Goal: Transaction & Acquisition: Book appointment/travel/reservation

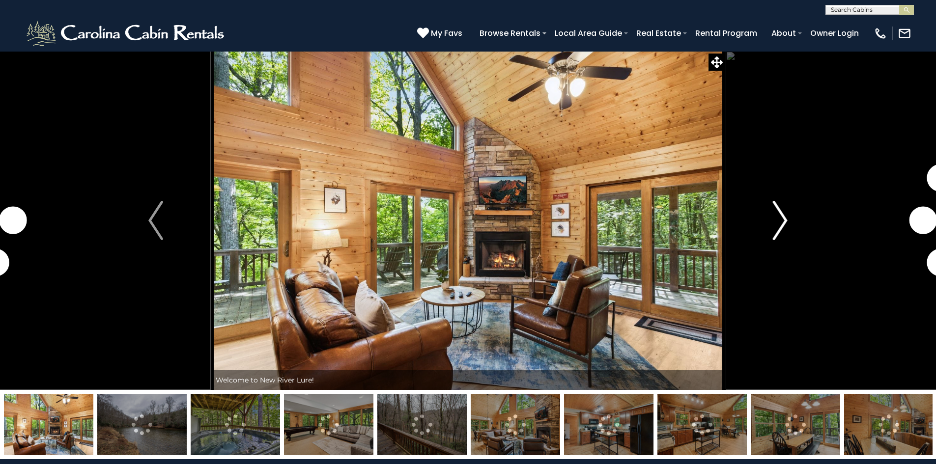
click at [777, 228] on img "Next" at bounding box center [780, 220] width 15 height 39
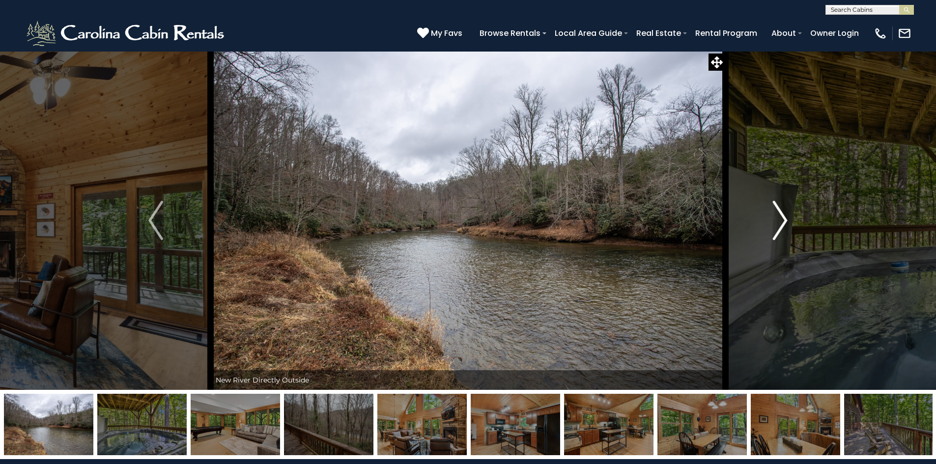
click at [774, 224] on img "Next" at bounding box center [780, 220] width 15 height 39
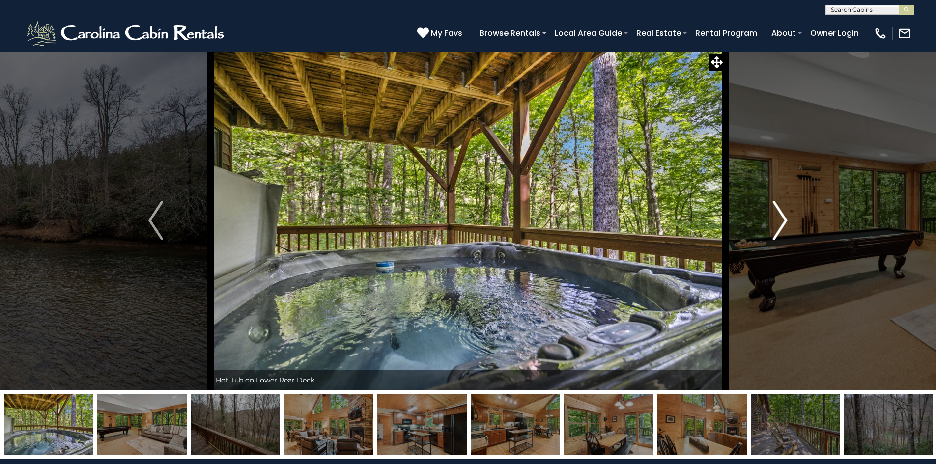
click at [773, 223] on img "Next" at bounding box center [780, 220] width 15 height 39
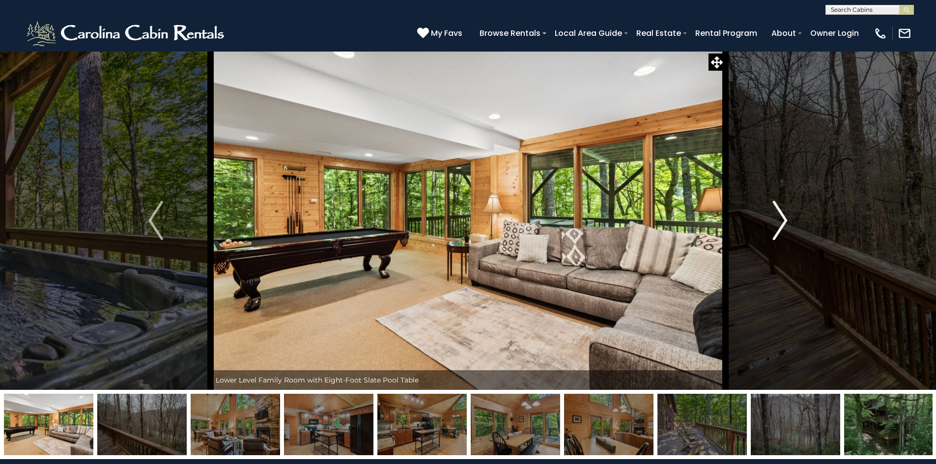
click at [773, 223] on img "Next" at bounding box center [780, 220] width 15 height 39
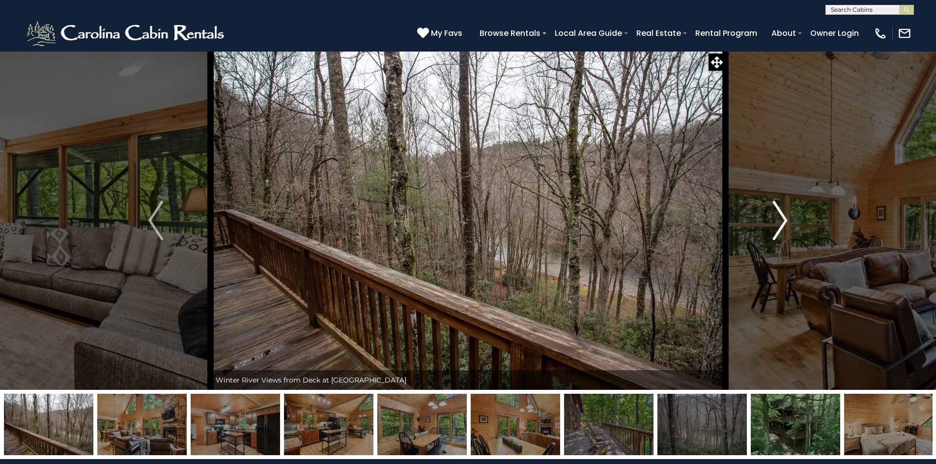
click at [773, 223] on img "Next" at bounding box center [780, 220] width 15 height 39
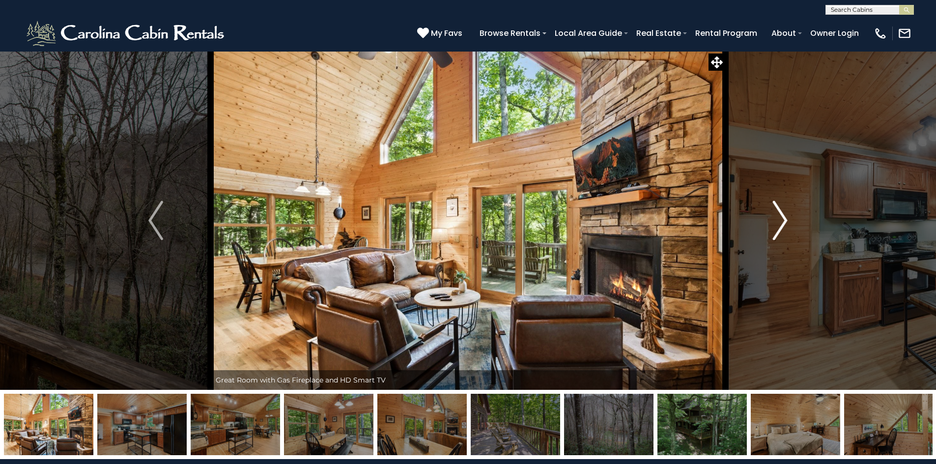
click at [773, 223] on img "Next" at bounding box center [780, 220] width 15 height 39
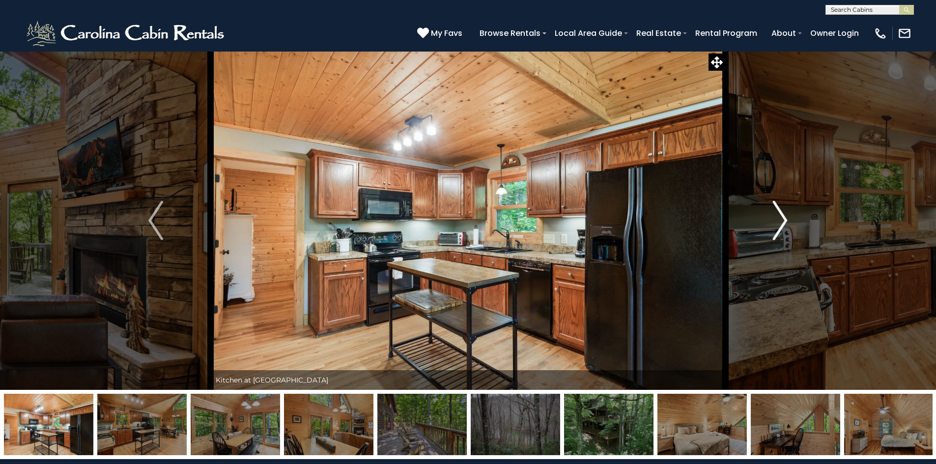
click at [773, 223] on img "Next" at bounding box center [780, 220] width 15 height 39
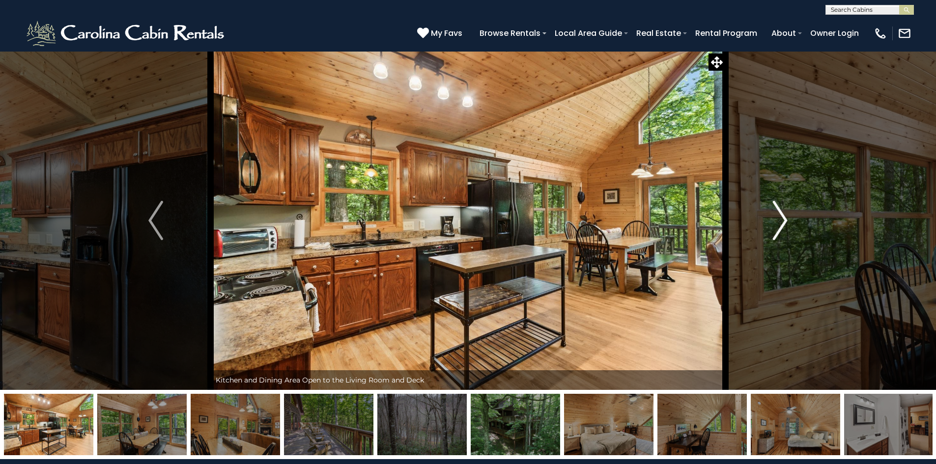
click at [773, 225] on img "Next" at bounding box center [780, 220] width 15 height 39
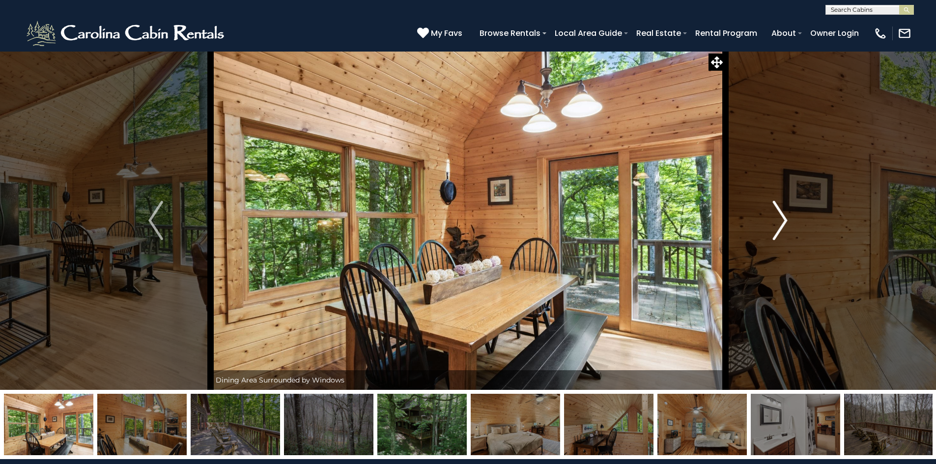
click at [773, 224] on img "Next" at bounding box center [780, 220] width 15 height 39
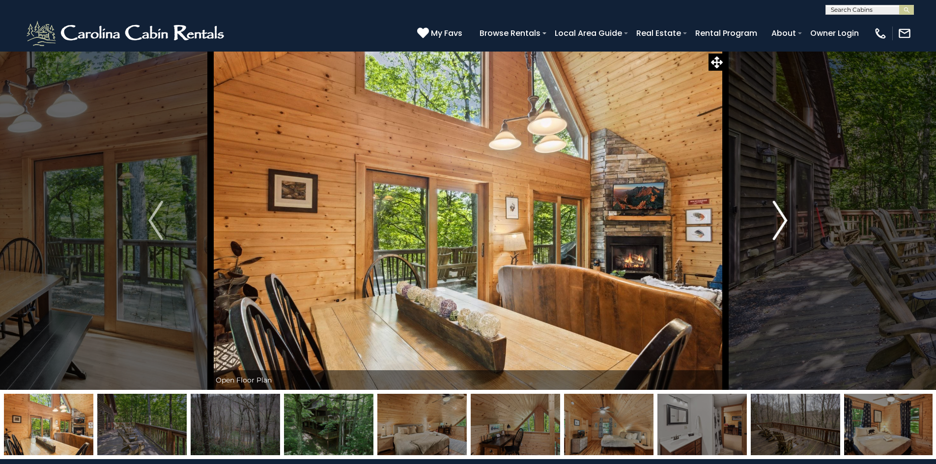
click at [773, 223] on img "Next" at bounding box center [780, 220] width 15 height 39
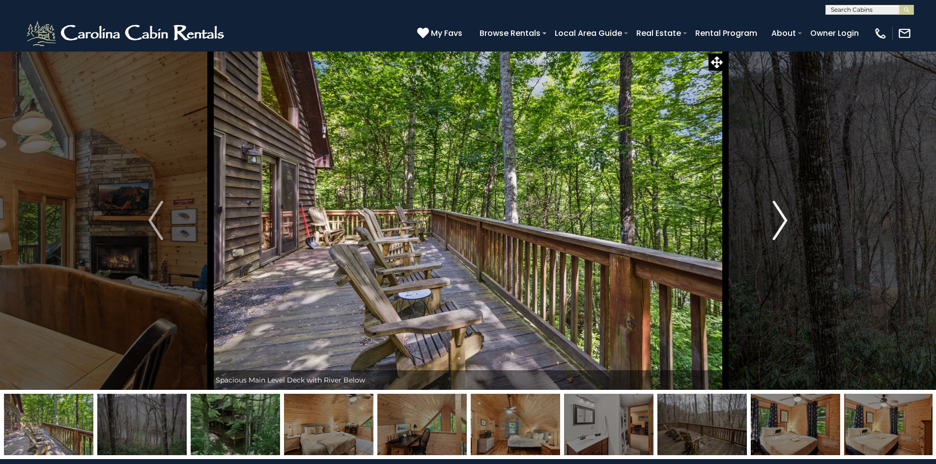
click at [773, 223] on img "Next" at bounding box center [780, 220] width 15 height 39
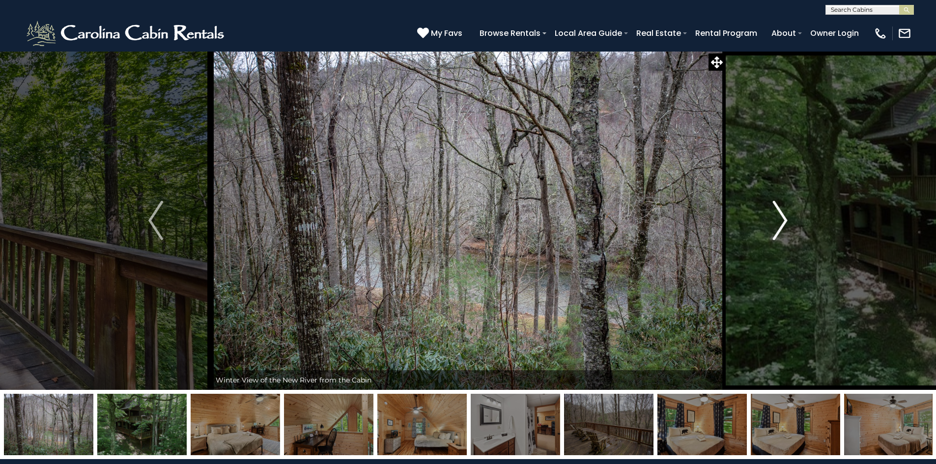
click at [773, 223] on img "Next" at bounding box center [780, 220] width 15 height 39
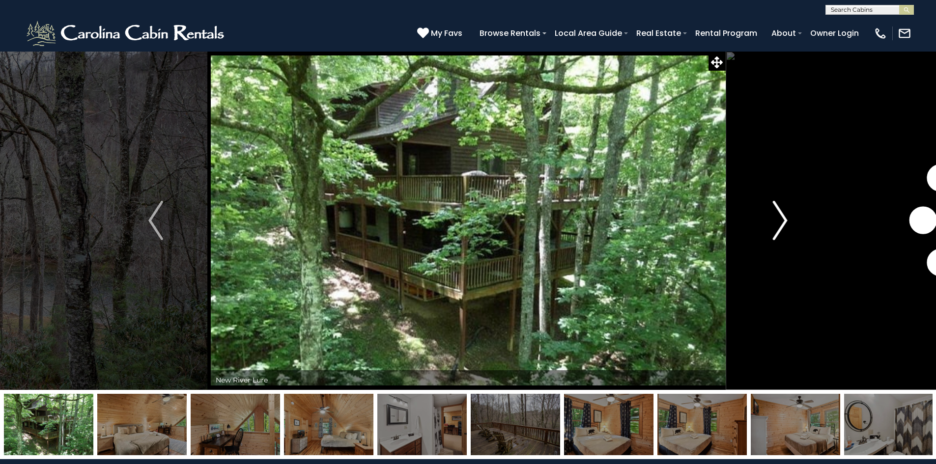
click at [773, 223] on img "Next" at bounding box center [780, 220] width 15 height 39
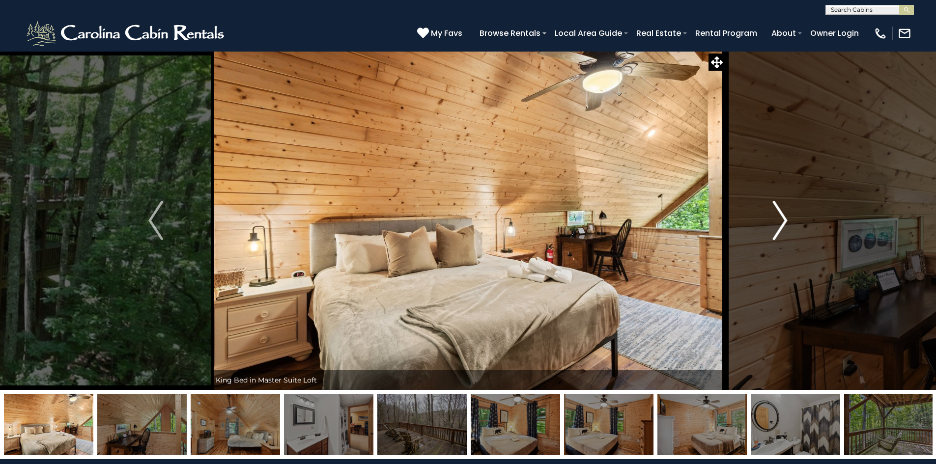
click at [773, 223] on img "Next" at bounding box center [780, 220] width 15 height 39
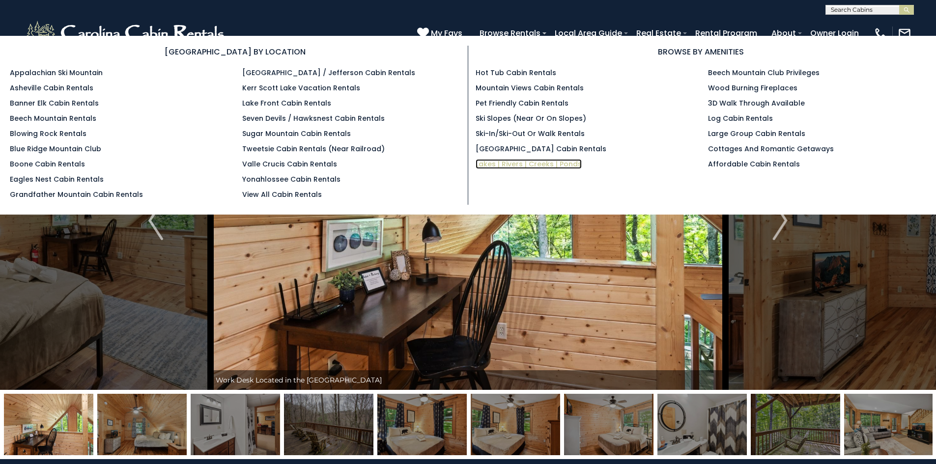
click at [516, 166] on link "Lakes | Rivers | Creeks | Ponds" at bounding box center [529, 164] width 106 height 10
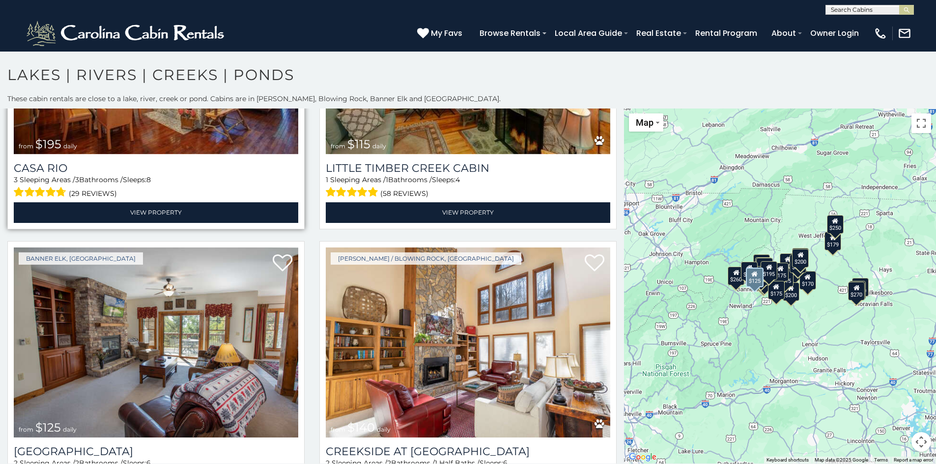
scroll to position [3586, 0]
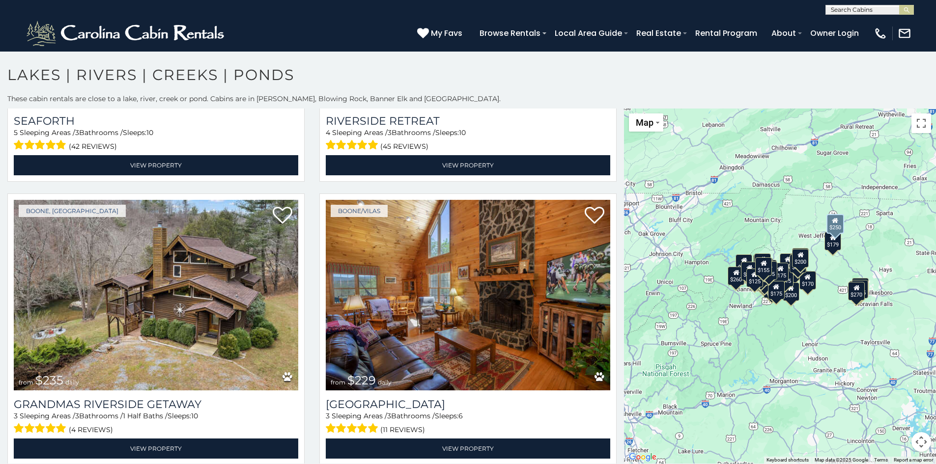
scroll to position [1425, 0]
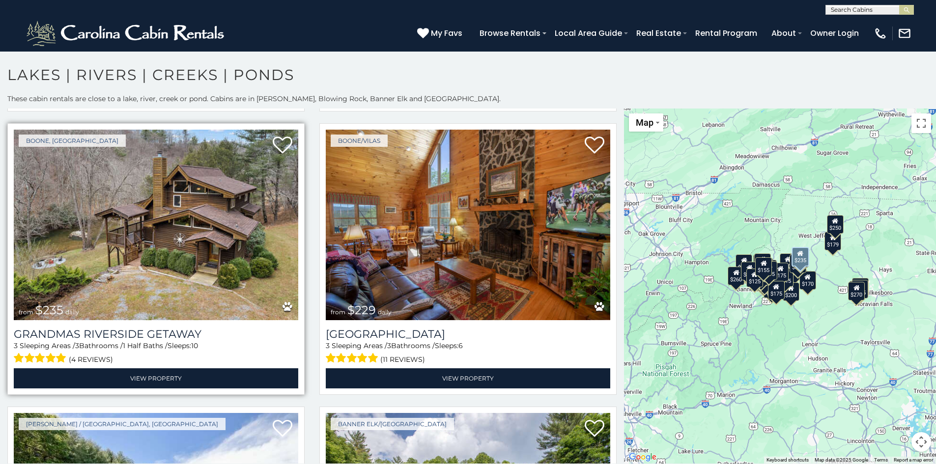
click at [159, 270] on img at bounding box center [156, 225] width 284 height 191
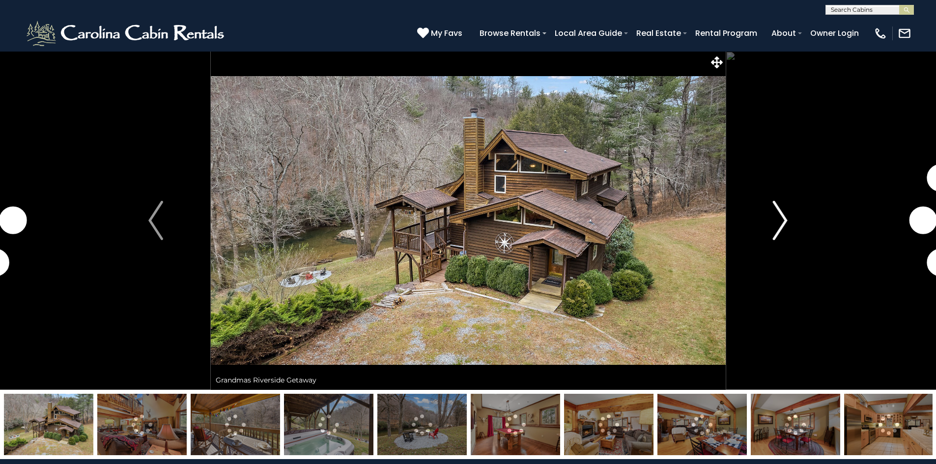
click at [779, 223] on img "Next" at bounding box center [780, 220] width 15 height 39
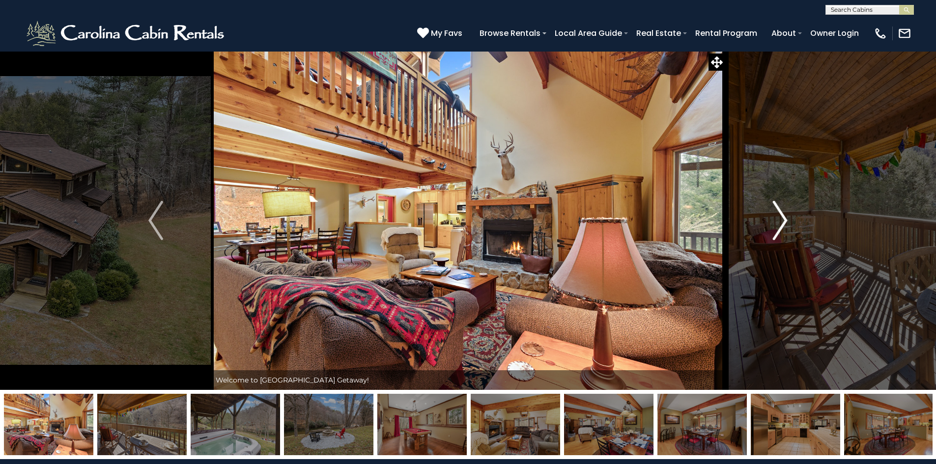
click at [780, 229] on img "Next" at bounding box center [780, 220] width 15 height 39
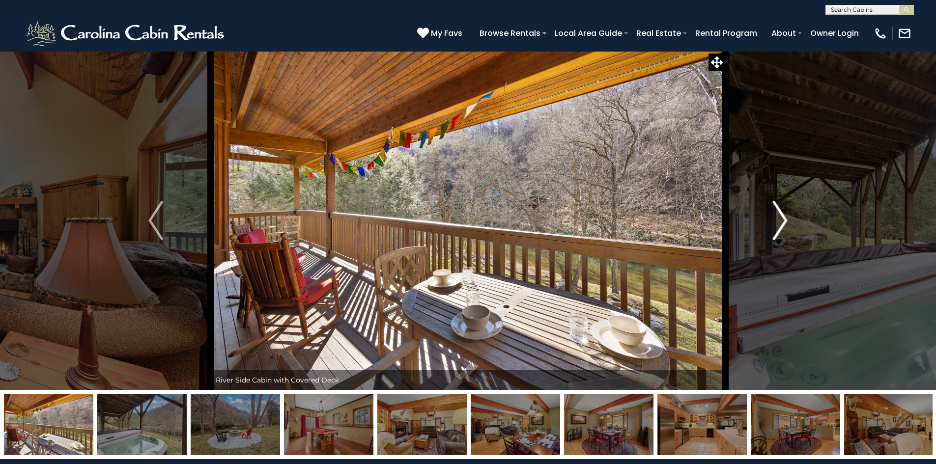
click at [780, 229] on img "Next" at bounding box center [780, 220] width 15 height 39
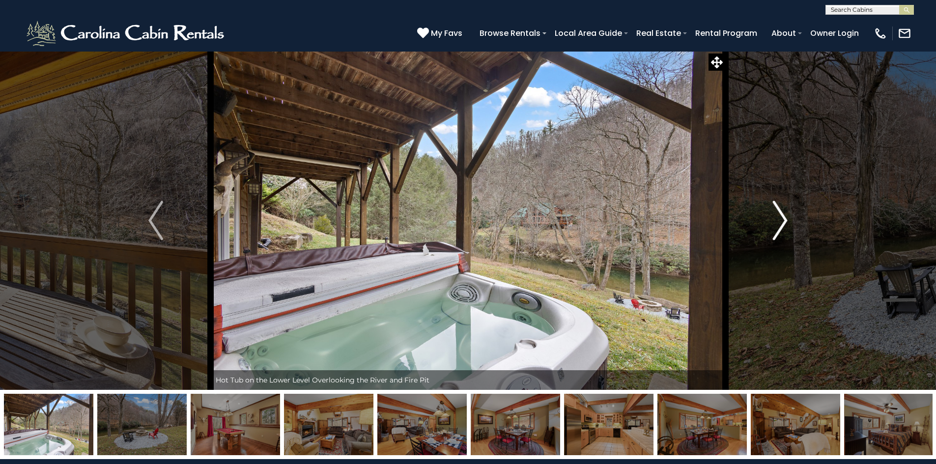
click at [780, 229] on img "Next" at bounding box center [780, 220] width 15 height 39
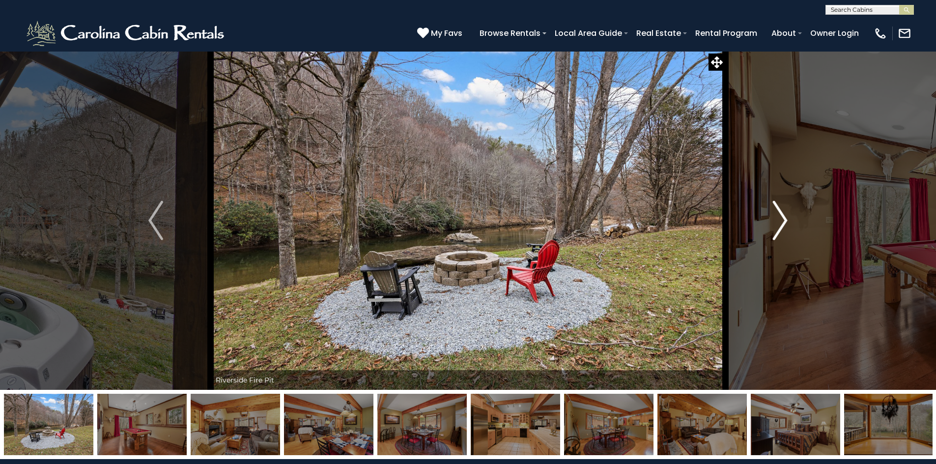
click at [780, 229] on img "Next" at bounding box center [780, 220] width 15 height 39
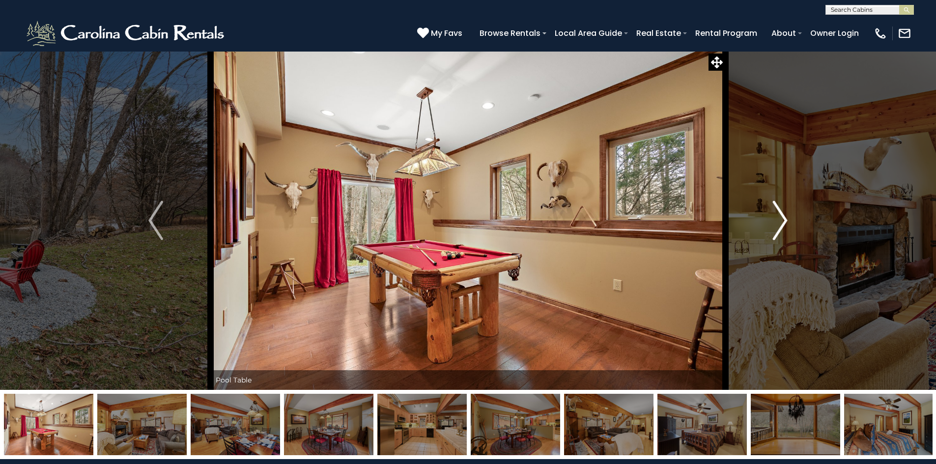
click at [780, 229] on img "Next" at bounding box center [780, 220] width 15 height 39
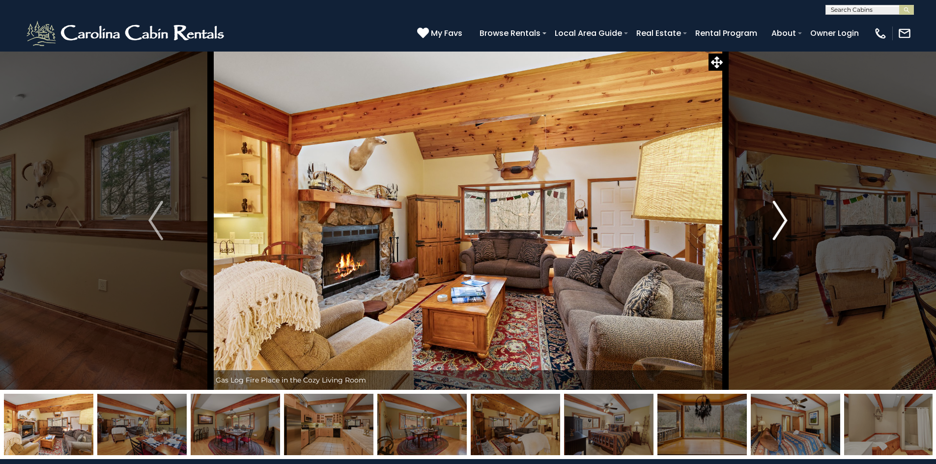
click at [780, 230] on img "Next" at bounding box center [780, 220] width 15 height 39
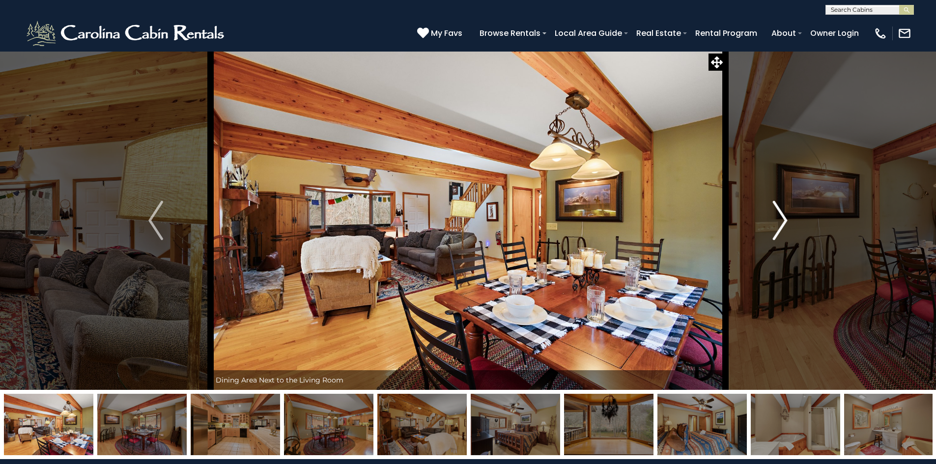
click at [780, 230] on img "Next" at bounding box center [780, 220] width 15 height 39
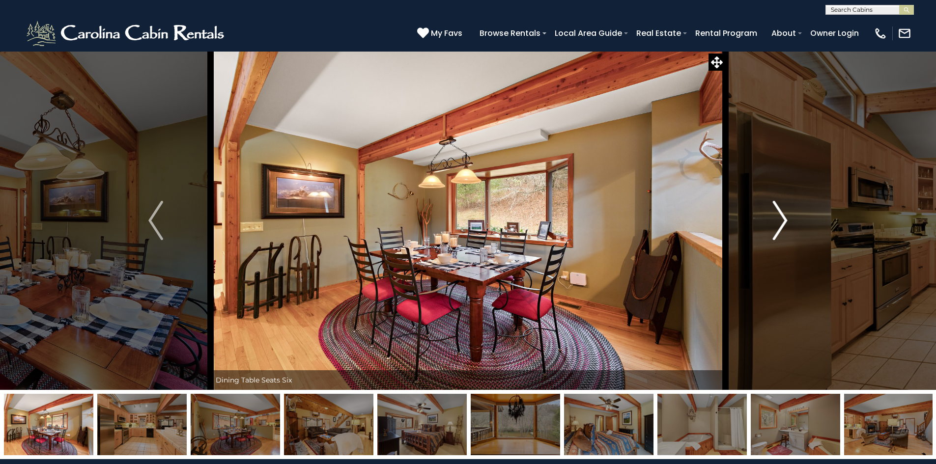
click at [780, 230] on img "Next" at bounding box center [780, 220] width 15 height 39
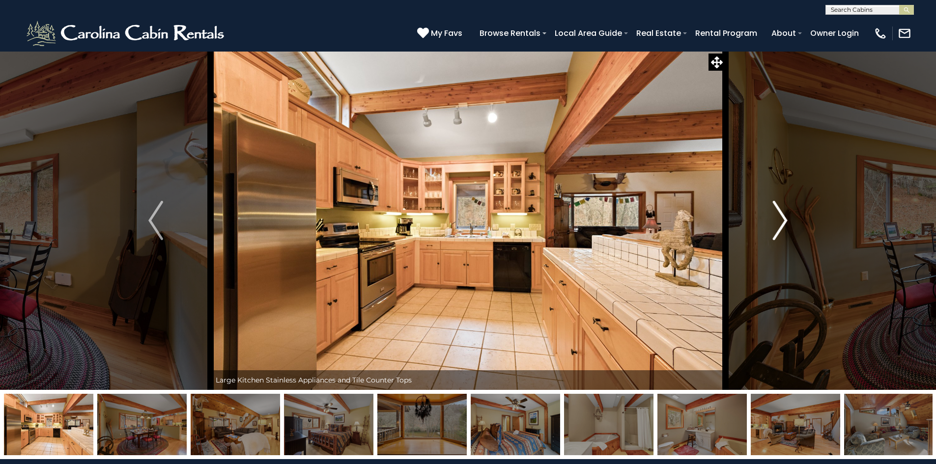
click at [780, 230] on img "Next" at bounding box center [780, 220] width 15 height 39
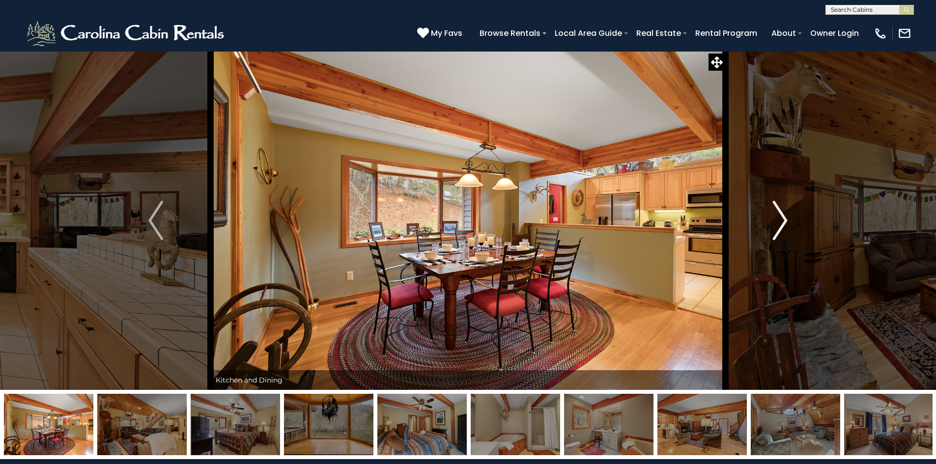
click at [780, 230] on img "Next" at bounding box center [780, 220] width 15 height 39
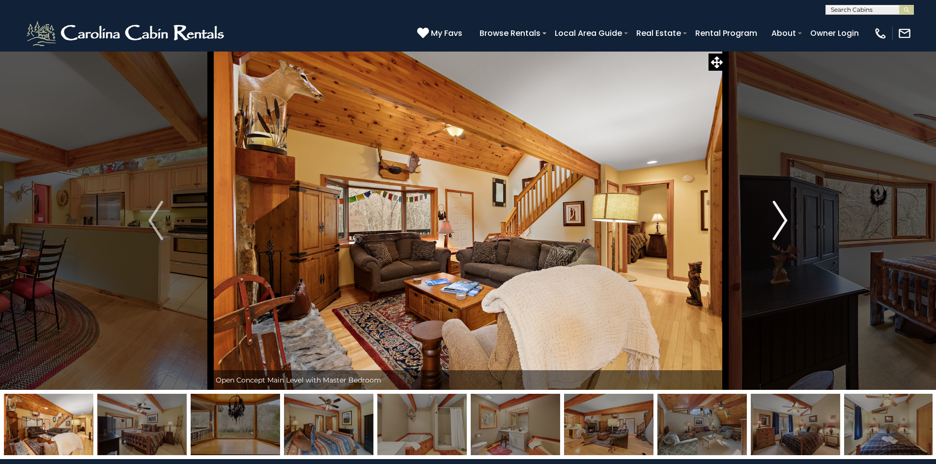
click at [780, 230] on img "Next" at bounding box center [780, 220] width 15 height 39
